Goal: Check status

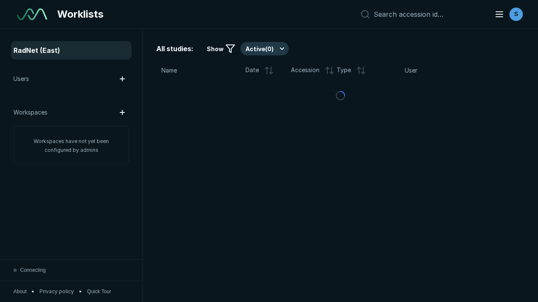
scroll to position [2294, 3499]
